Goal: Task Accomplishment & Management: Use online tool/utility

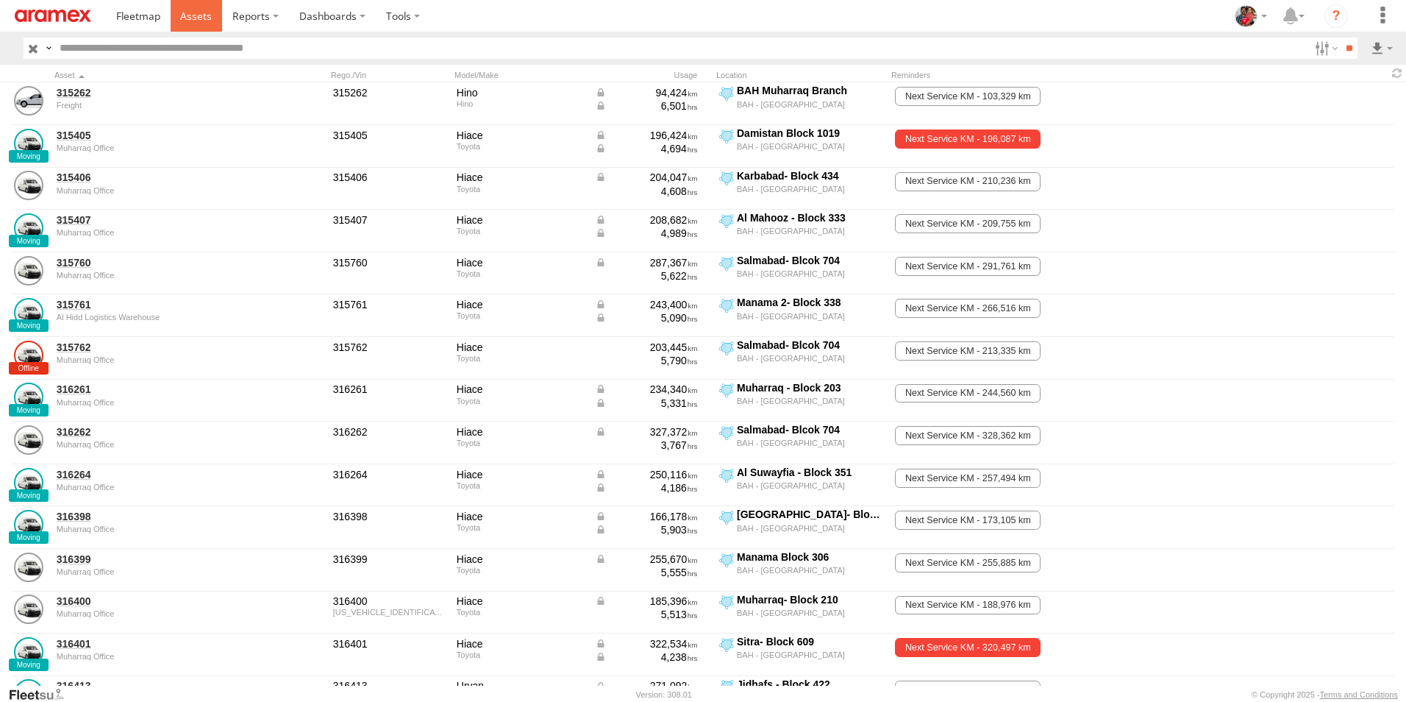
click at [190, 13] on span at bounding box center [196, 16] width 32 height 14
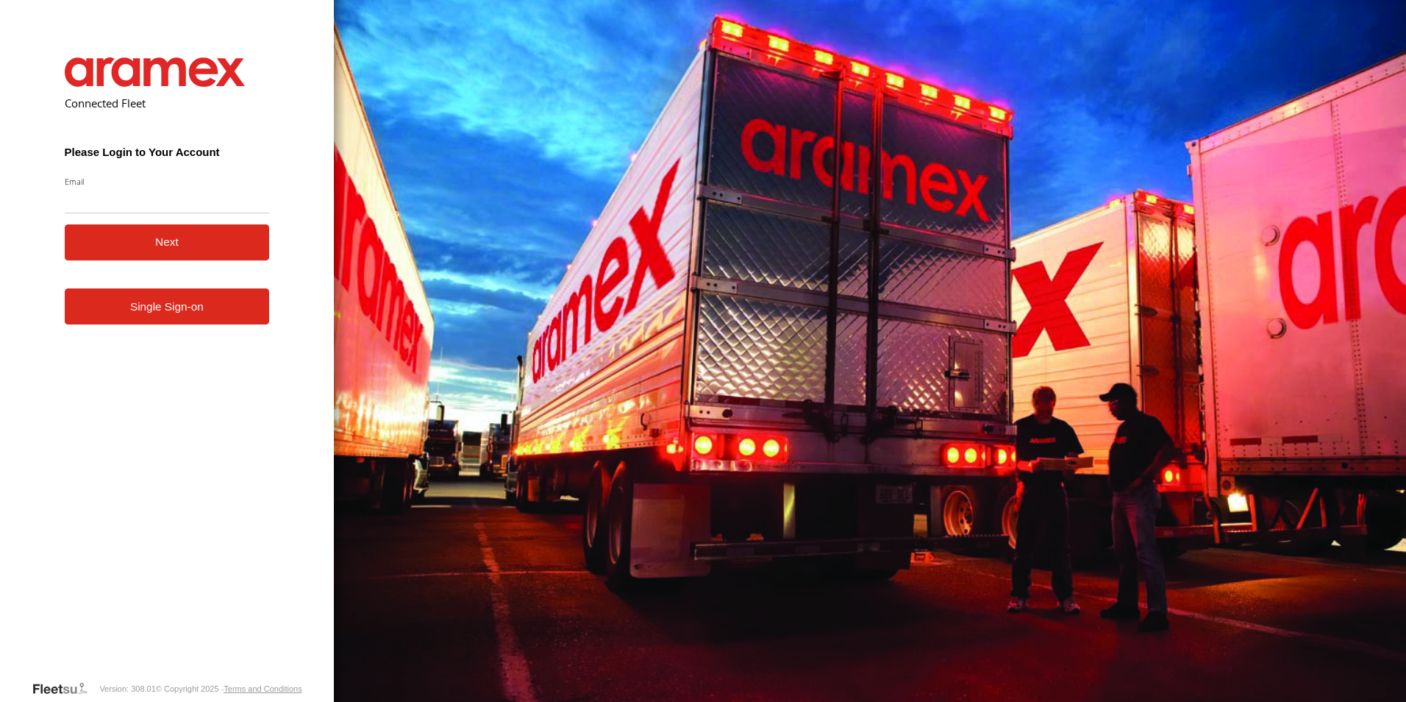
click at [110, 199] on input "Email" at bounding box center [167, 200] width 205 height 26
type input "**********"
click at [191, 241] on button "Next" at bounding box center [167, 242] width 205 height 36
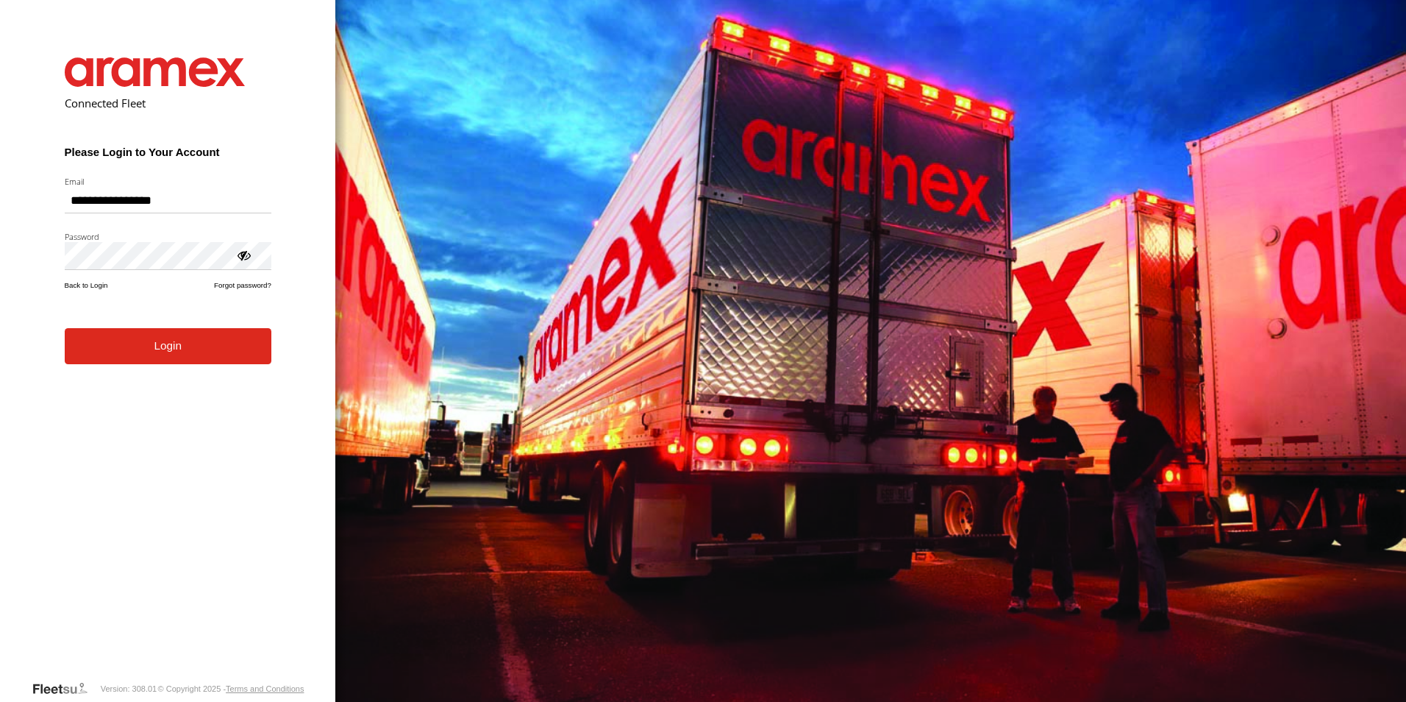
click at [188, 359] on button "Login" at bounding box center [168, 346] width 207 height 36
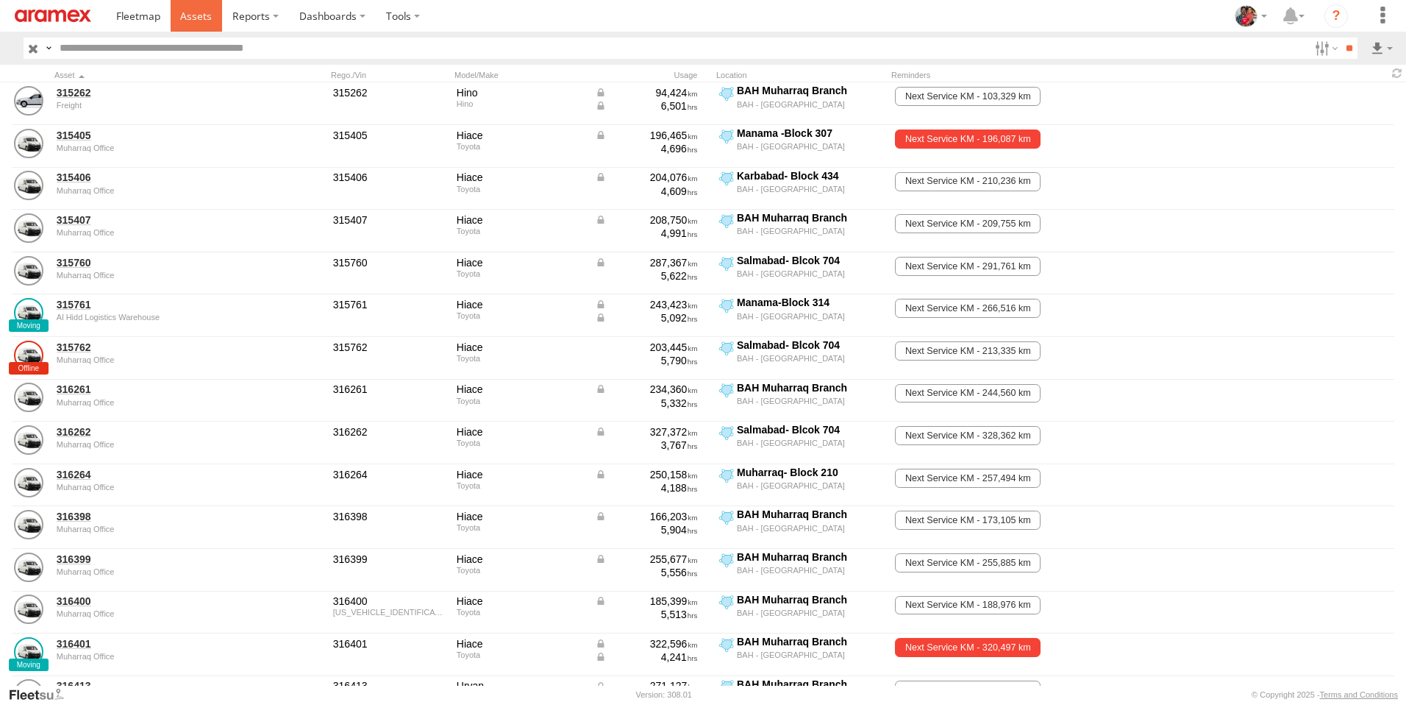
click at [196, 18] on span at bounding box center [196, 16] width 32 height 14
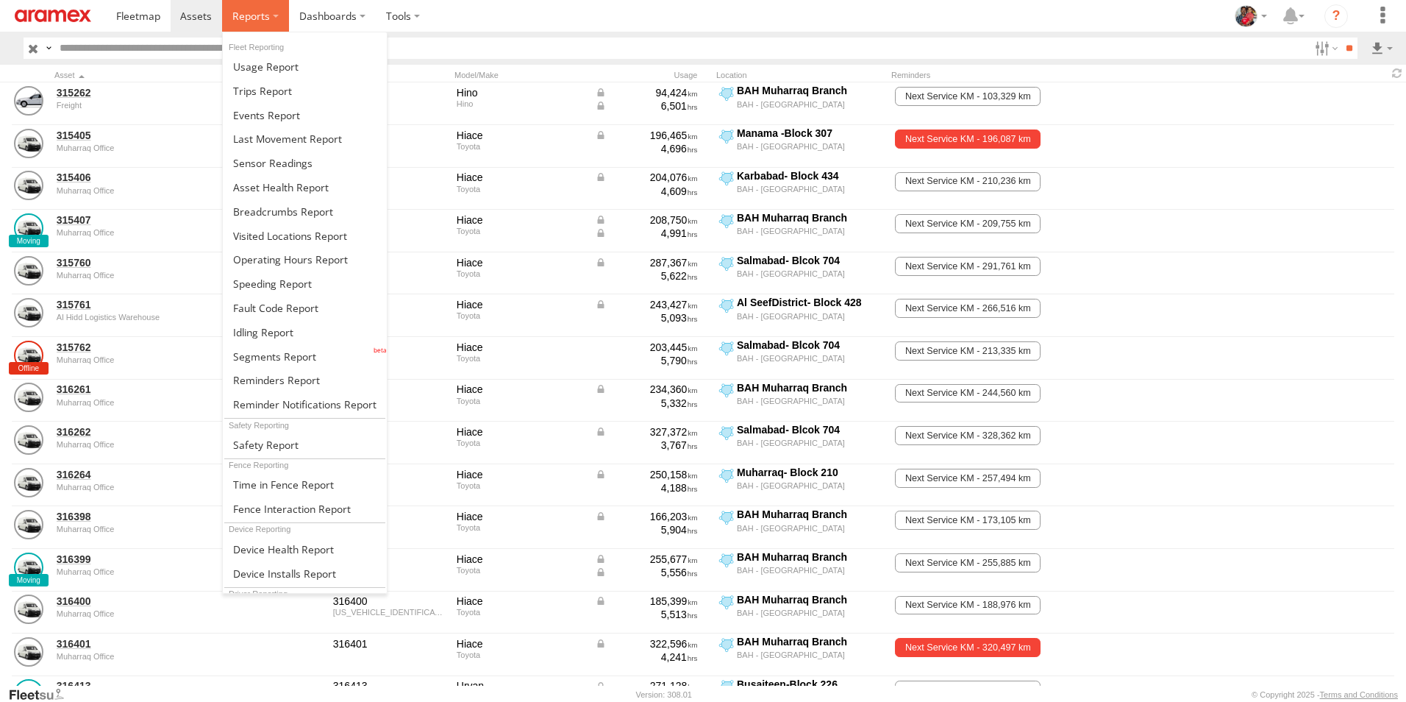
click at [252, 14] on span at bounding box center [251, 16] width 38 height 14
click at [259, 330] on span at bounding box center [263, 332] width 60 height 14
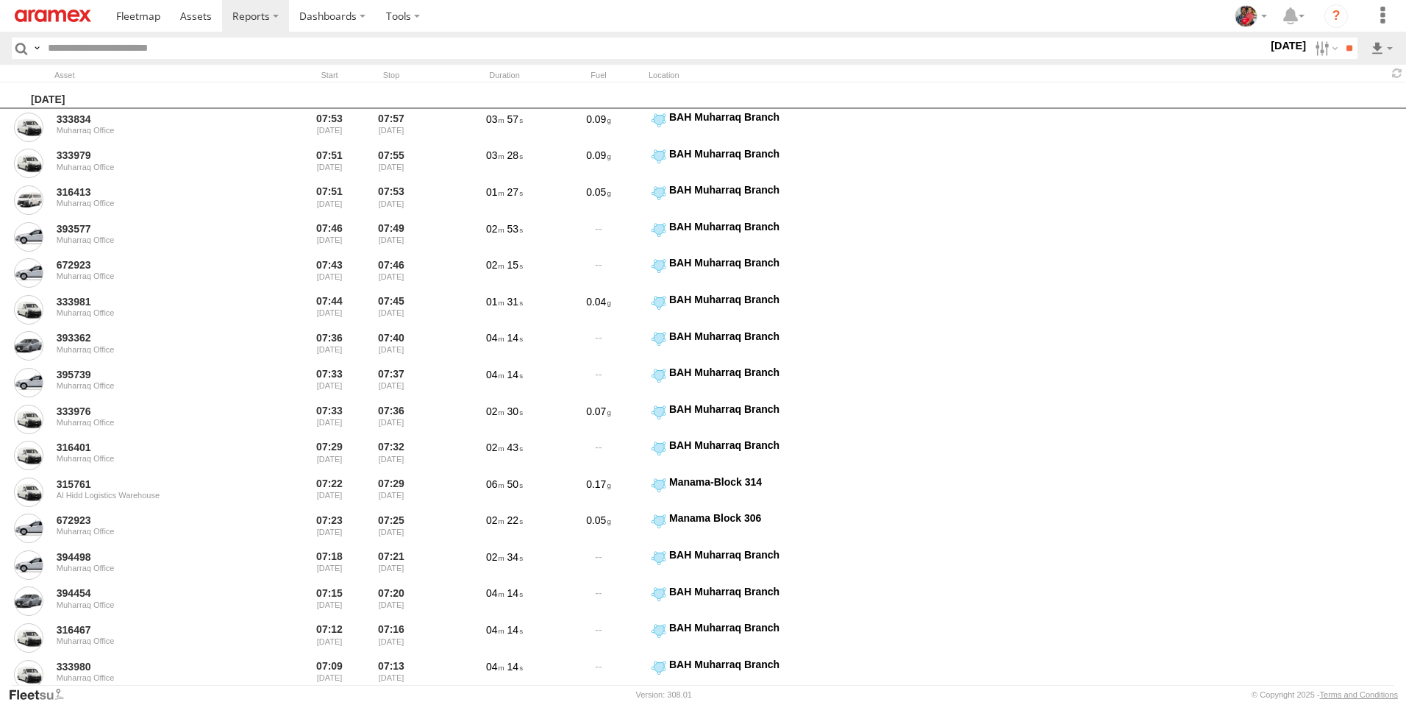
click at [1268, 46] on label "[DATE]" at bounding box center [1288, 46] width 41 height 16
click at [0, 0] on label at bounding box center [0, 0] width 0 height 0
click at [0, 0] on span "> 10min" at bounding box center [0, 0] width 0 height 0
click at [1350, 49] on input "**" at bounding box center [1349, 48] width 17 height 21
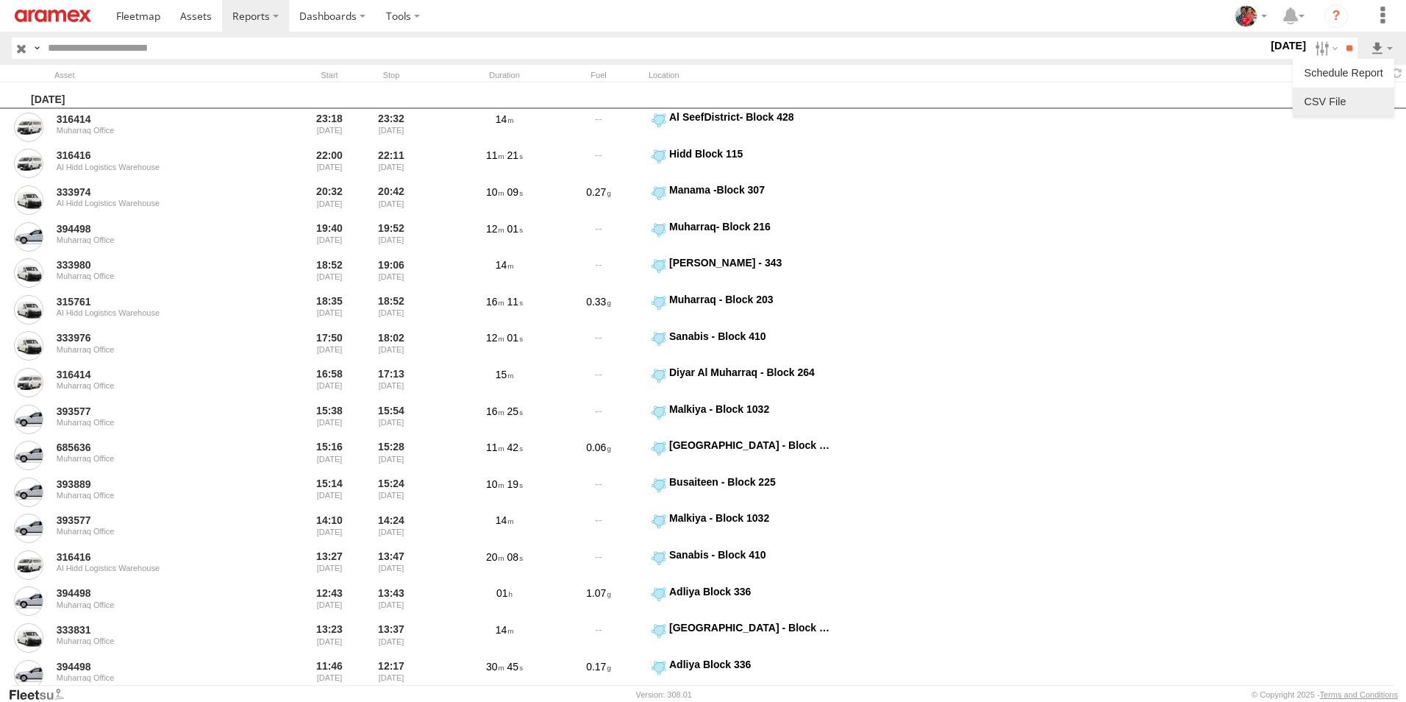
click at [1355, 97] on link at bounding box center [1344, 101] width 90 height 22
click at [877, 16] on section at bounding box center [754, 16] width 1296 height 32
click at [190, 15] on span at bounding box center [196, 16] width 32 height 14
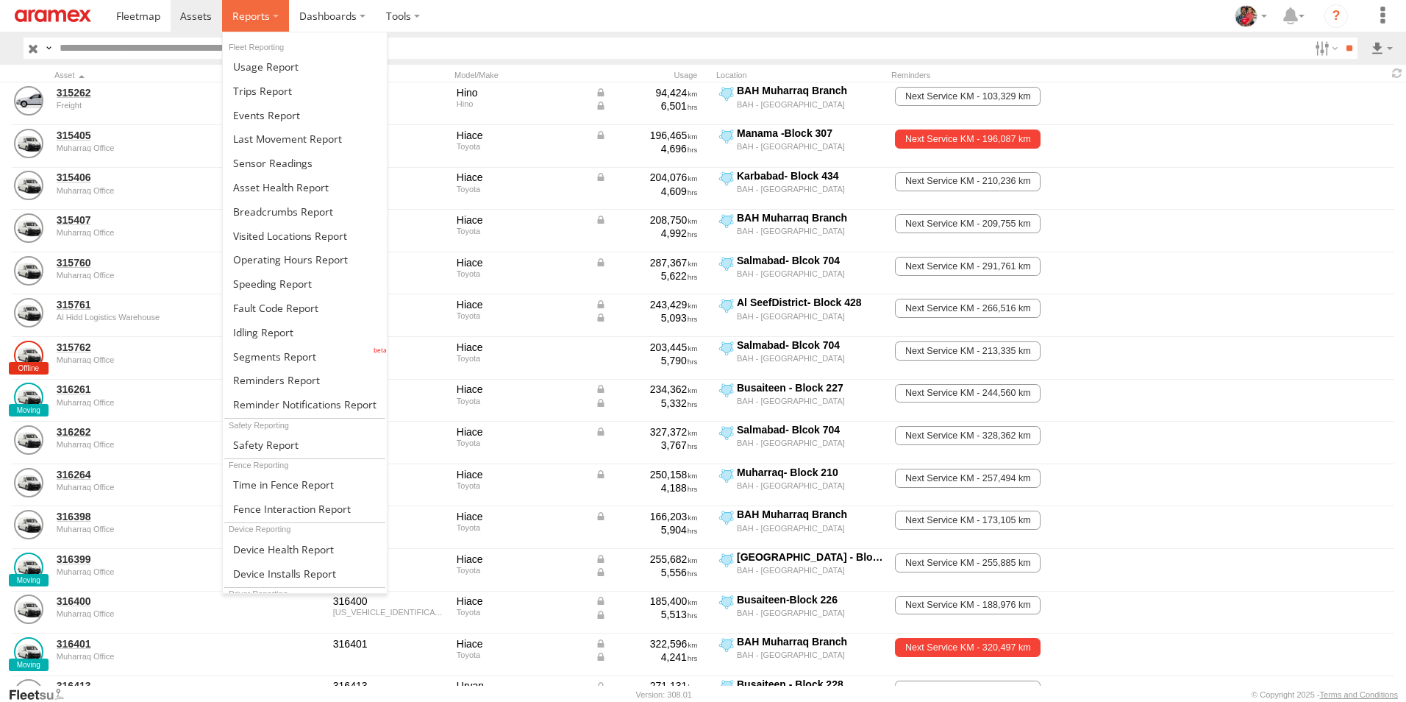
click at [244, 18] on span at bounding box center [251, 16] width 38 height 14
click at [273, 282] on span at bounding box center [272, 284] width 79 height 14
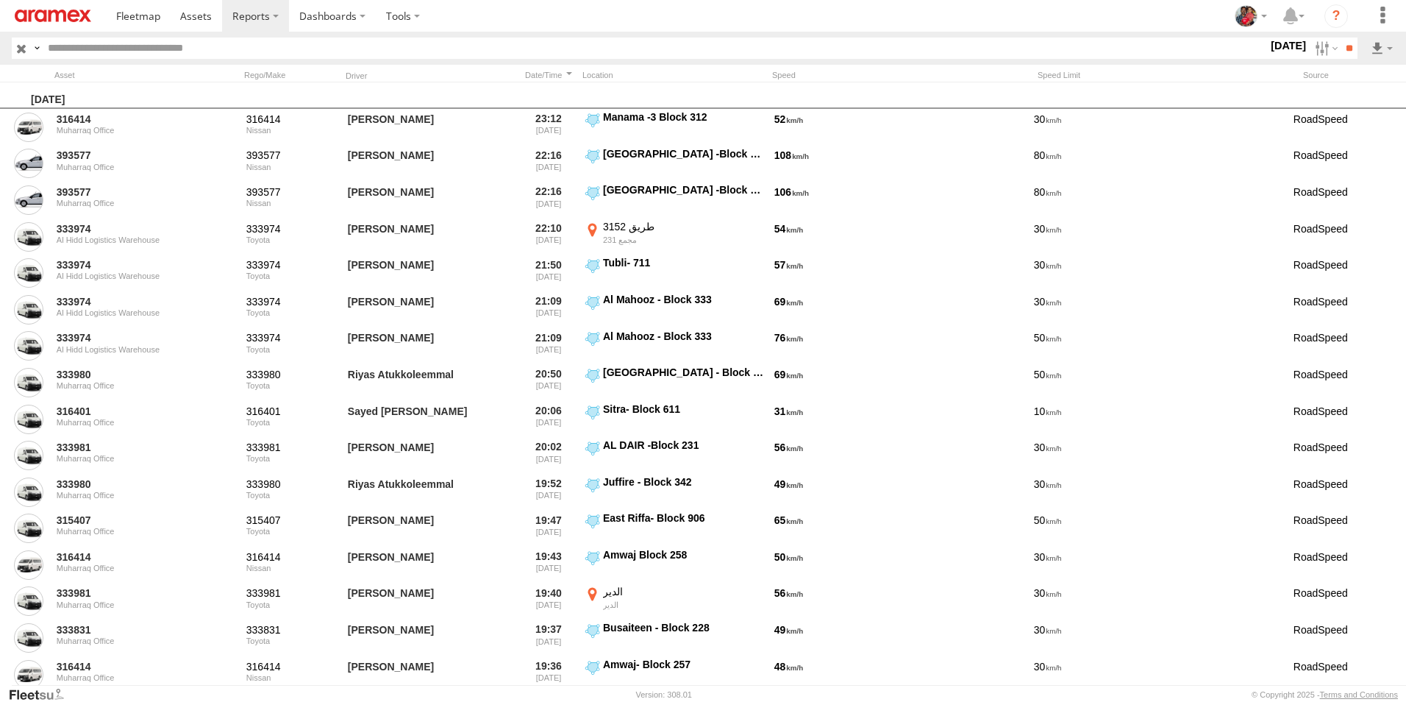
click at [1268, 42] on label "21 Sep 25" at bounding box center [1288, 46] width 41 height 16
click at [1348, 48] on input "**" at bounding box center [1349, 48] width 17 height 21
click at [1340, 101] on link at bounding box center [1344, 101] width 90 height 22
click at [1358, 101] on link at bounding box center [1344, 101] width 90 height 22
click at [194, 15] on span at bounding box center [196, 16] width 32 height 14
